Goal: Communication & Community: Ask a question

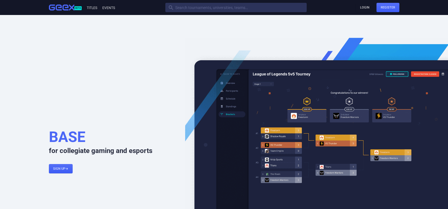
scroll to position [1085, 0]
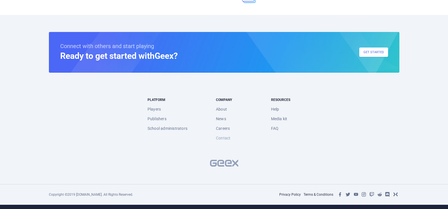
click at [224, 137] on link "Contact" at bounding box center [223, 138] width 14 height 10
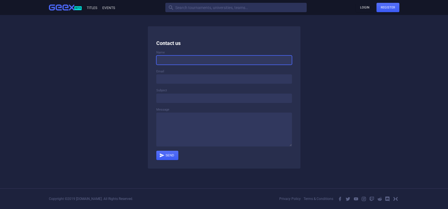
click at [185, 58] on input at bounding box center [224, 59] width 136 height 9
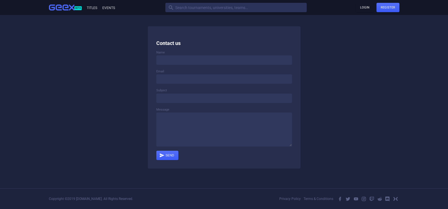
click at [200, 69] on div "Email" at bounding box center [224, 71] width 136 height 4
click at [199, 73] on div "Email" at bounding box center [224, 71] width 136 height 4
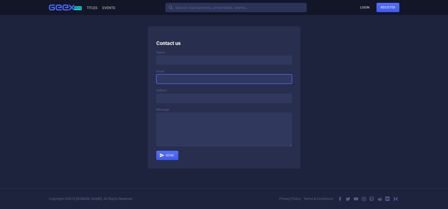
click at [199, 76] on input at bounding box center [224, 78] width 136 height 9
type input "[PERSON_NAME][EMAIL_ADDRESS][DOMAIN_NAME]"
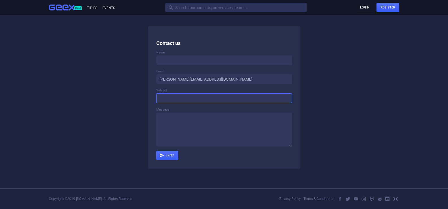
click at [192, 99] on input at bounding box center [224, 98] width 136 height 9
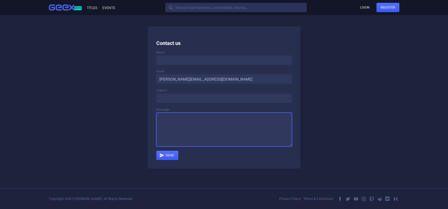
paste textarea "Wikipedia is considered to be the World’s most significant tool for reference m…"
click at [193, 113] on textarea at bounding box center [224, 129] width 136 height 34
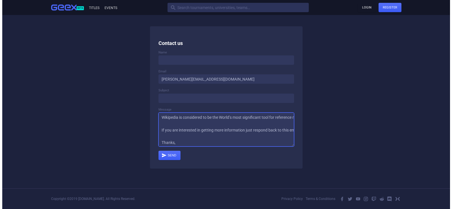
scroll to position [41, 0]
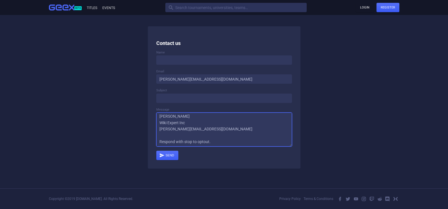
click at [226, 122] on textarea "Wikipedia is considered to be the World’s most significant tool for reference m…" at bounding box center [224, 129] width 136 height 34
click at [226, 127] on textarea "Wikipedia is considered to be the World’s most significant tool for reference m…" at bounding box center [224, 129] width 136 height 34
type textarea "Wikipedia is considered to be the World’s most significant tool for reference m…"
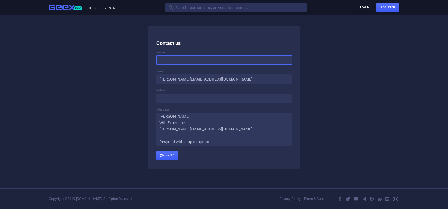
click at [187, 61] on input at bounding box center [224, 59] width 136 height 9
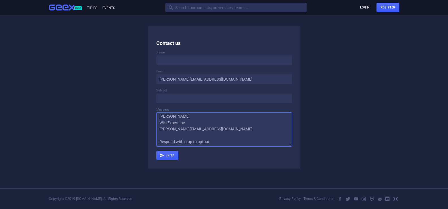
click at [200, 120] on textarea "Wikipedia is considered to be the World’s most significant tool for reference m…" at bounding box center [224, 129] width 136 height 34
click at [199, 114] on textarea "Wikipedia is considered to be the World’s most significant tool for reference m…" at bounding box center [224, 129] width 136 height 34
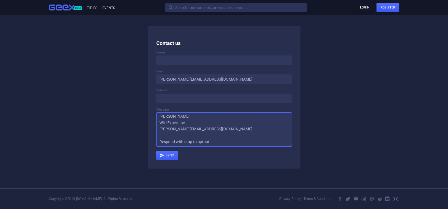
click at [199, 114] on textarea "Wikipedia is considered to be the World’s most significant tool for reference m…" at bounding box center [224, 129] width 136 height 34
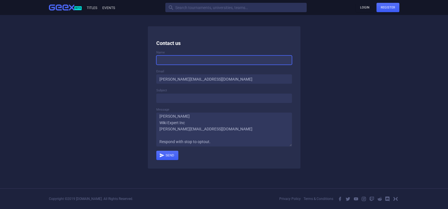
click at [181, 61] on input at bounding box center [224, 59] width 136 height 9
paste input "[PERSON_NAME]"
type input "[PERSON_NAME]"
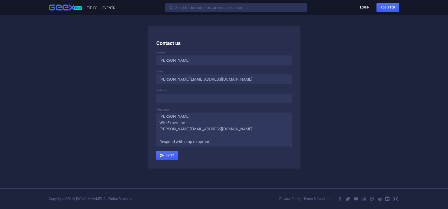
click at [179, 93] on div "Subject" at bounding box center [224, 95] width 136 height 15
click at [212, 100] on input at bounding box center [224, 98] width 136 height 9
paste input "Get A Wikipedia Page For Yourself Or For Your Company."
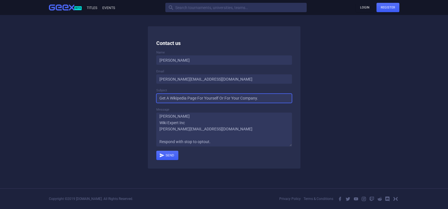
type input "Get A Wikipedia Page For Yourself Or For Your Company."
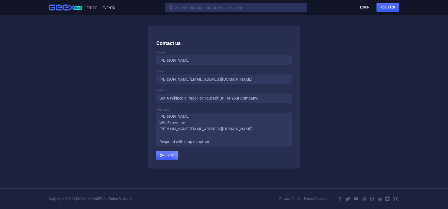
click at [169, 155] on div "submit" at bounding box center [167, 155] width 22 height 9
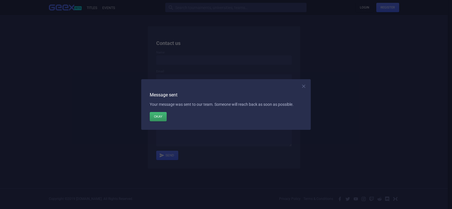
scroll to position [0, 0]
